Goal: Information Seeking & Learning: Learn about a topic

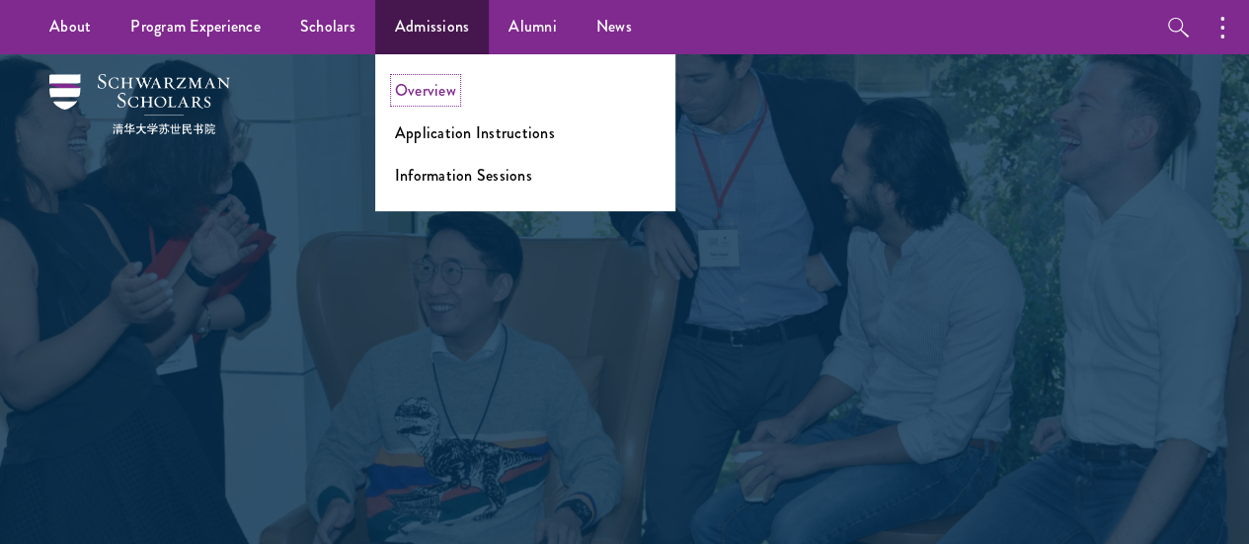
click at [424, 83] on link "Overview" at bounding box center [425, 90] width 61 height 23
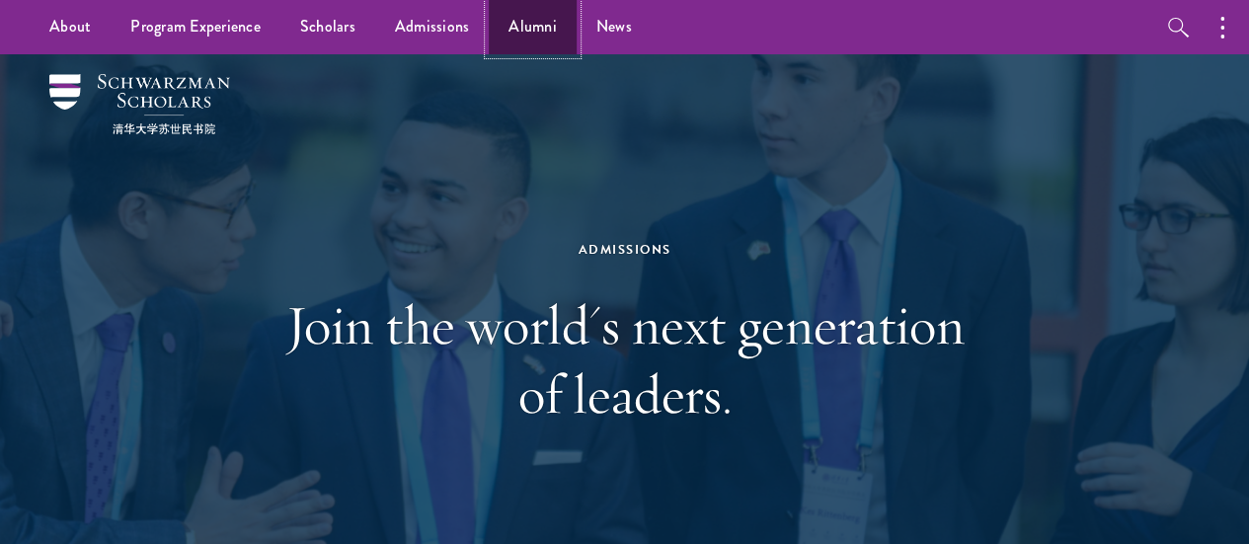
click at [526, 34] on link "Alumni" at bounding box center [533, 27] width 88 height 54
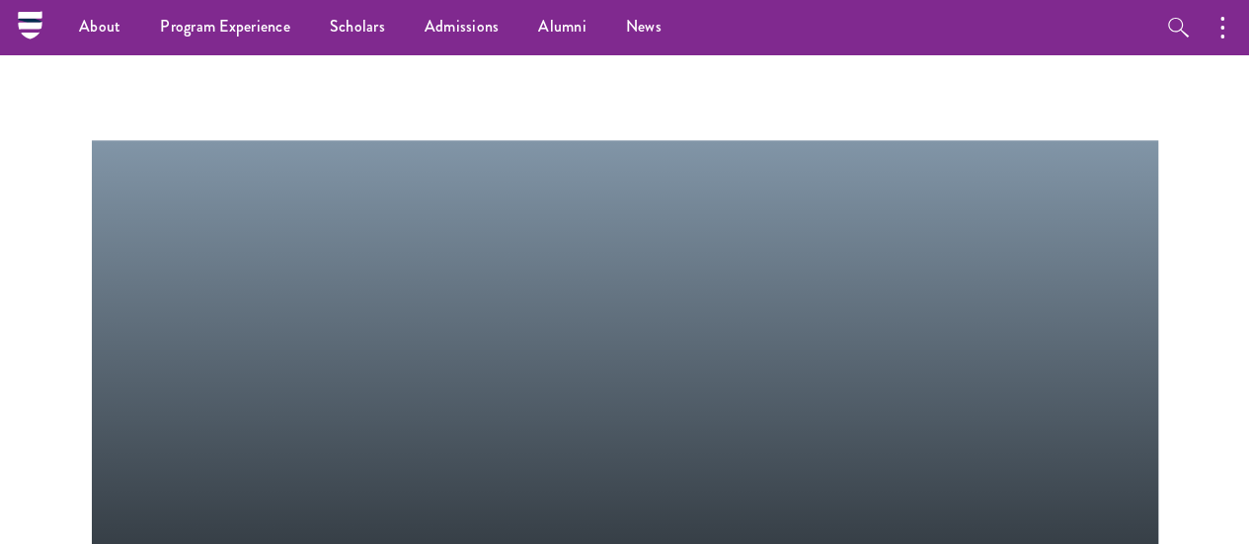
scroll to position [395, 0]
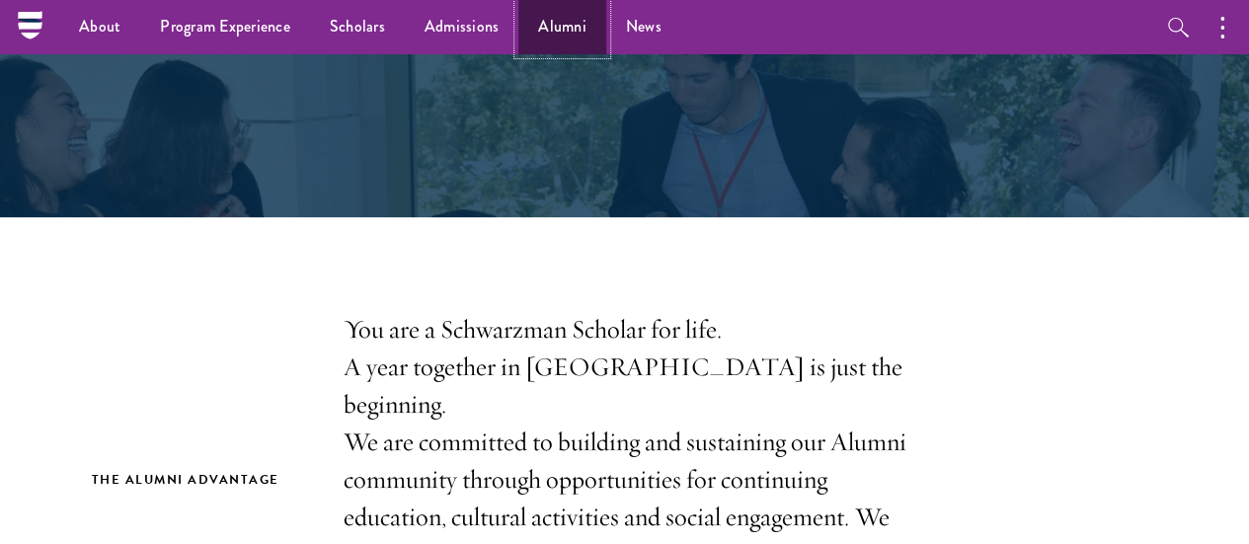
click at [536, 25] on link "Alumni" at bounding box center [562, 27] width 88 height 54
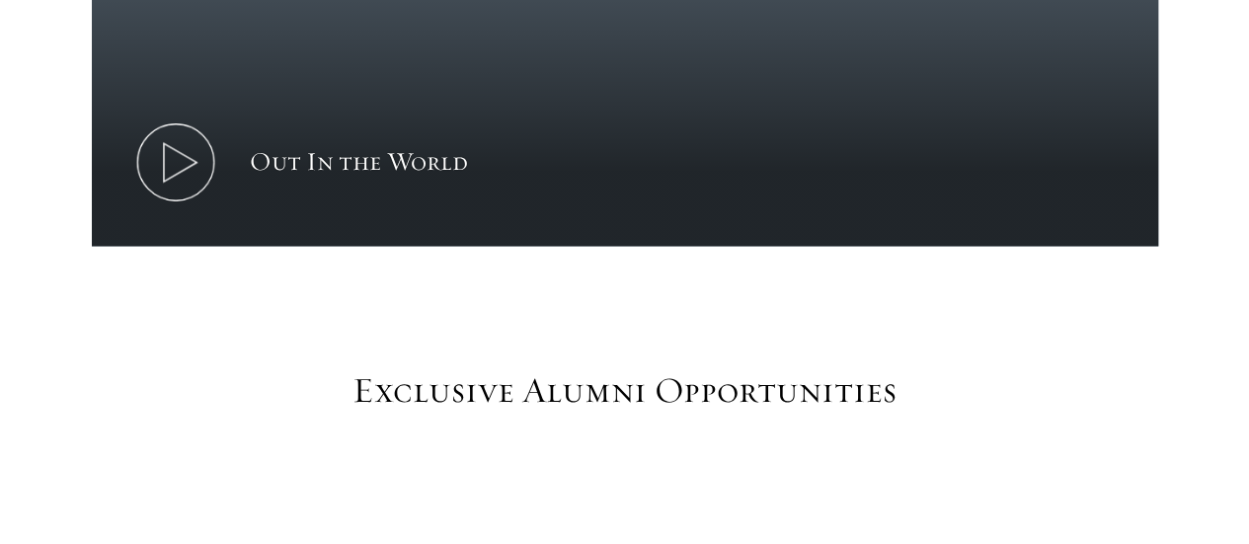
scroll to position [1974, 0]
